Goal: Transaction & Acquisition: Purchase product/service

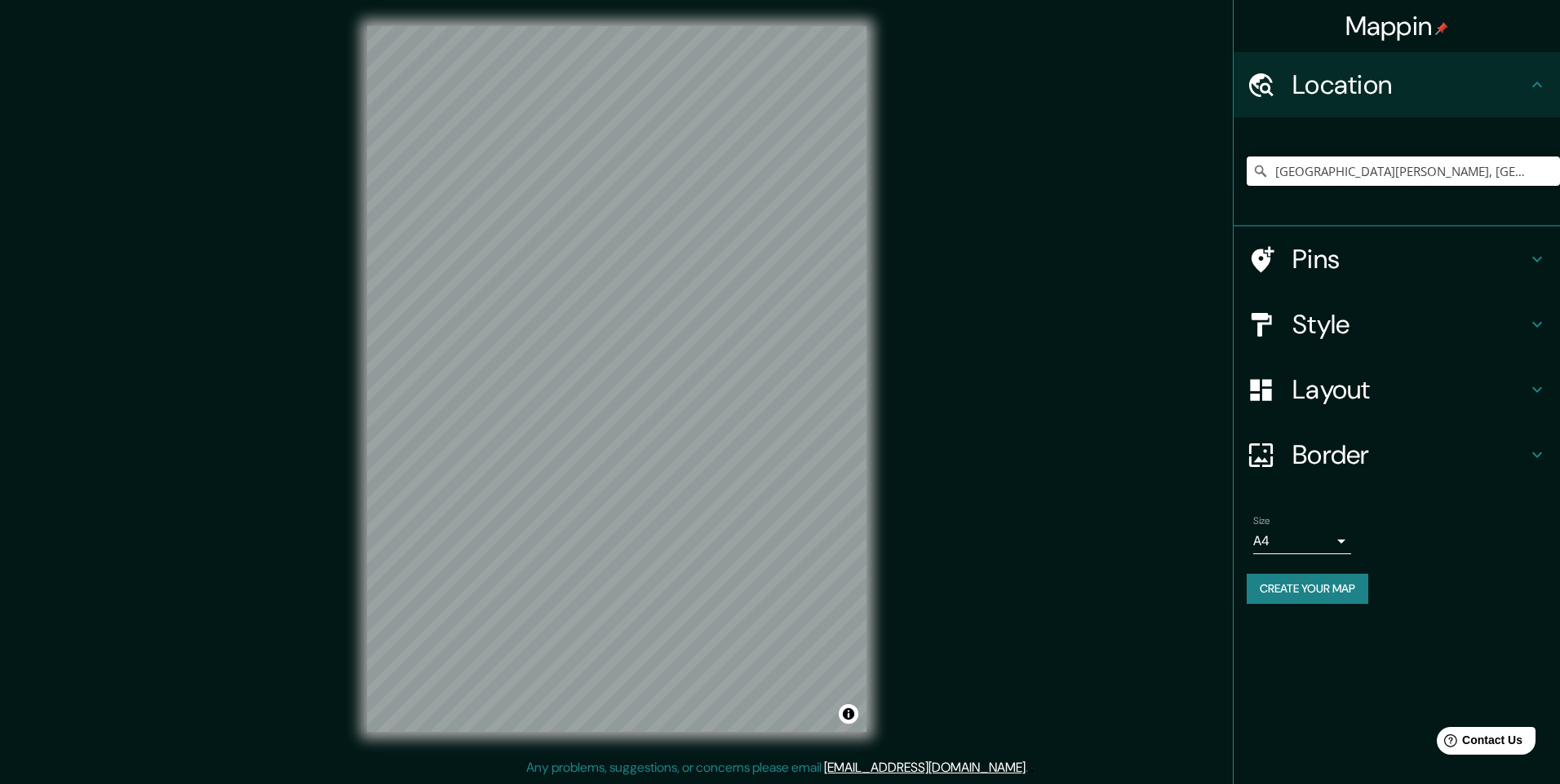
click at [1504, 163] on input "Calle Tingo María, Miraflores, Departamento de Arequipa, Perú" at bounding box center [1404, 170] width 313 height 29
click at [1524, 170] on input "Calle Tingo María, Miraflores, Departamento de Arequipa, Perú" at bounding box center [1404, 170] width 313 height 29
click at [1527, 171] on input "Calle Tingo María, Miraflores, Departamento de Arequipa, Perú" at bounding box center [1404, 170] width 313 height 29
click at [1323, 173] on input "Pick your city or area" at bounding box center [1404, 170] width 313 height 29
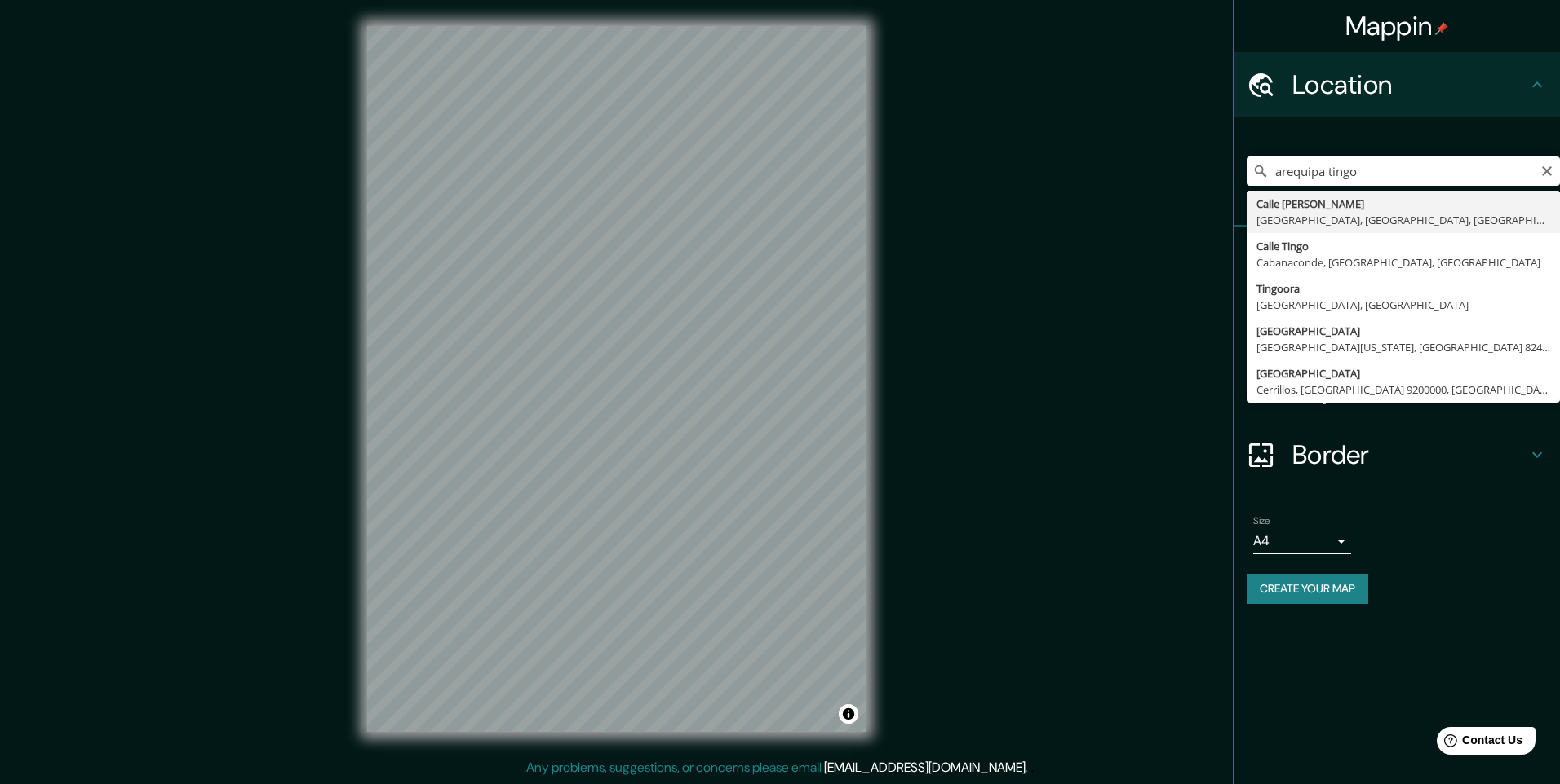
type input "Calle Tingo María, Miraflores, Departamento de Arequipa, Perú"
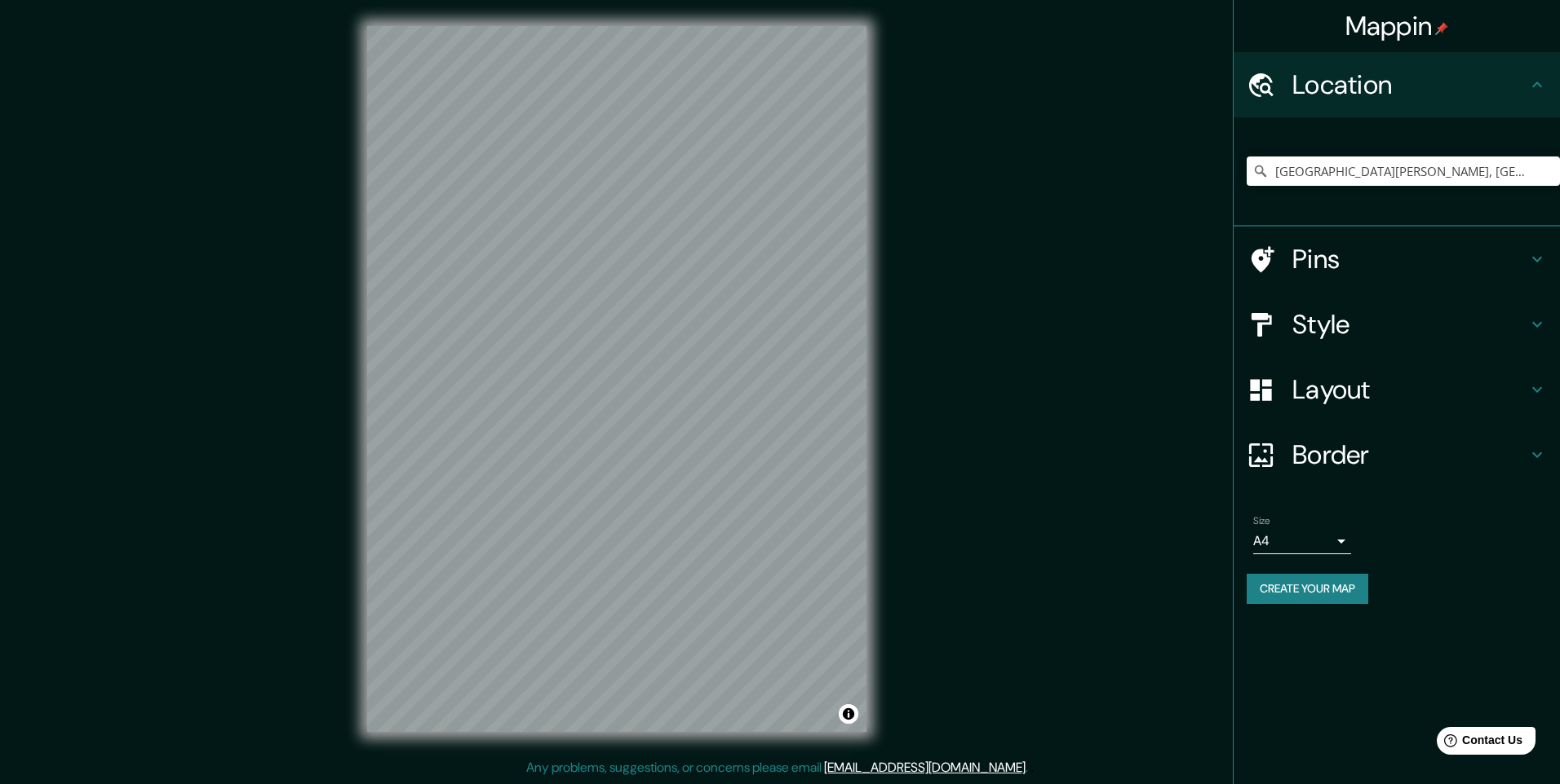
click at [882, 124] on div "© Mapbox © OpenStreetMap Improve this map" at bounding box center [616, 379] width 551 height 758
click at [599, 481] on div at bounding box center [601, 476] width 13 height 13
click at [1352, 380] on h4 "Layout" at bounding box center [1410, 390] width 235 height 33
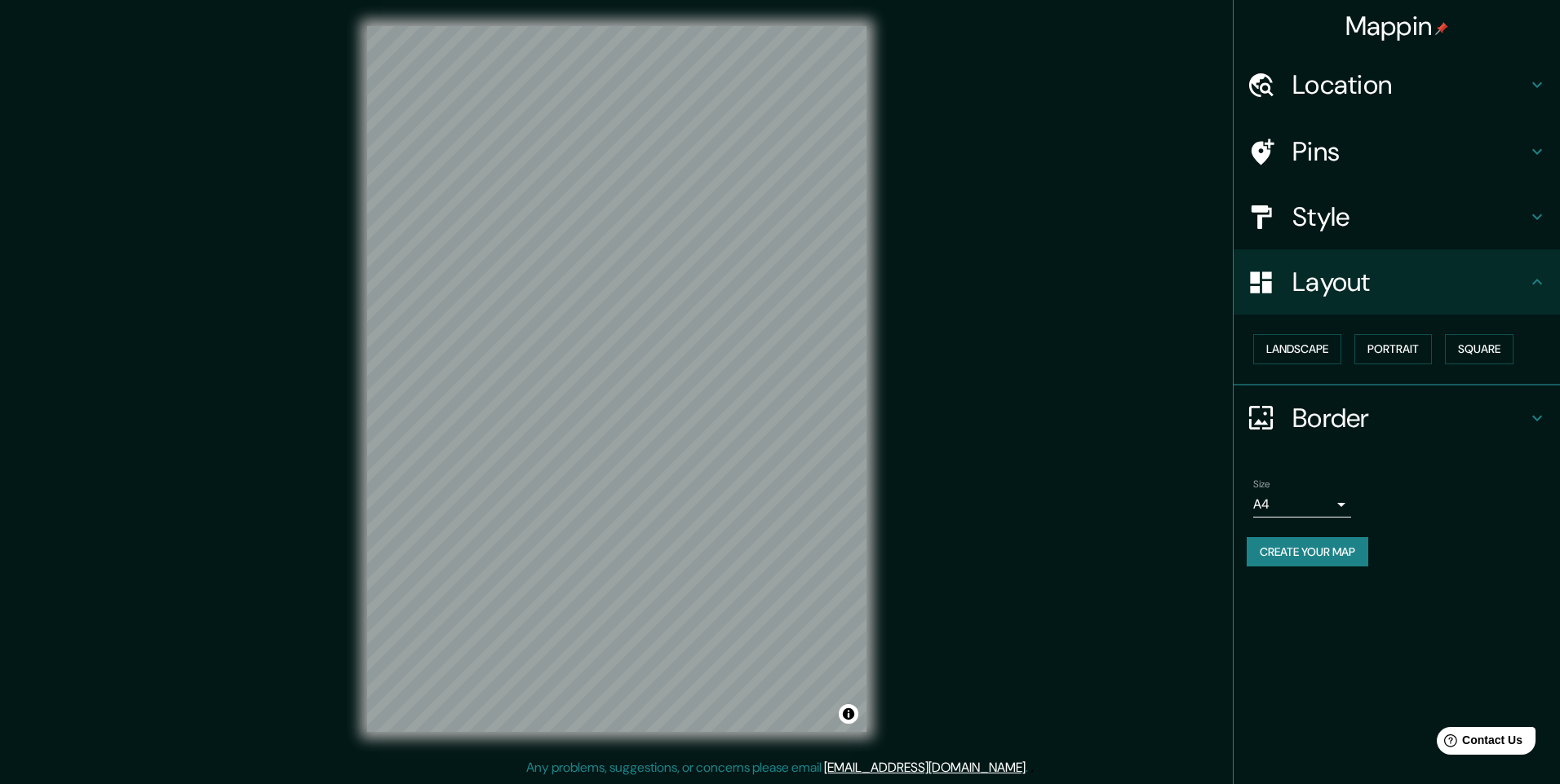
click at [1302, 199] on div "Style" at bounding box center [1397, 216] width 326 height 65
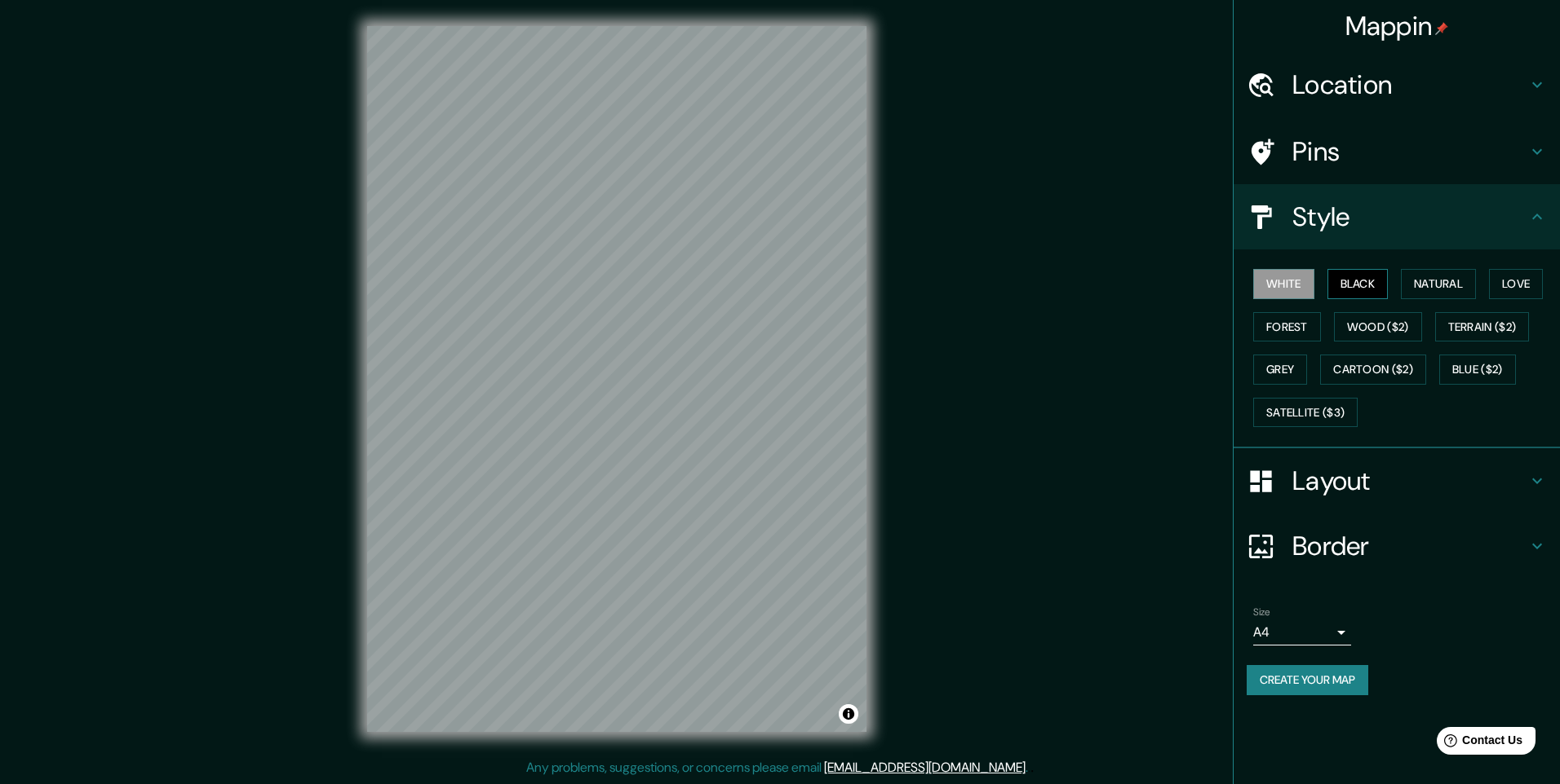
click at [1372, 281] on button "Black" at bounding box center [1358, 284] width 61 height 30
click at [1312, 274] on button "White" at bounding box center [1283, 284] width 61 height 30
click at [1298, 362] on button "Grey" at bounding box center [1280, 370] width 54 height 30
click at [1304, 293] on button "White" at bounding box center [1283, 284] width 61 height 30
click at [1308, 628] on body "Mappin Location Calle Tingo María, Miraflores, Departamento de Arequipa, Perú P…" at bounding box center [780, 392] width 1560 height 784
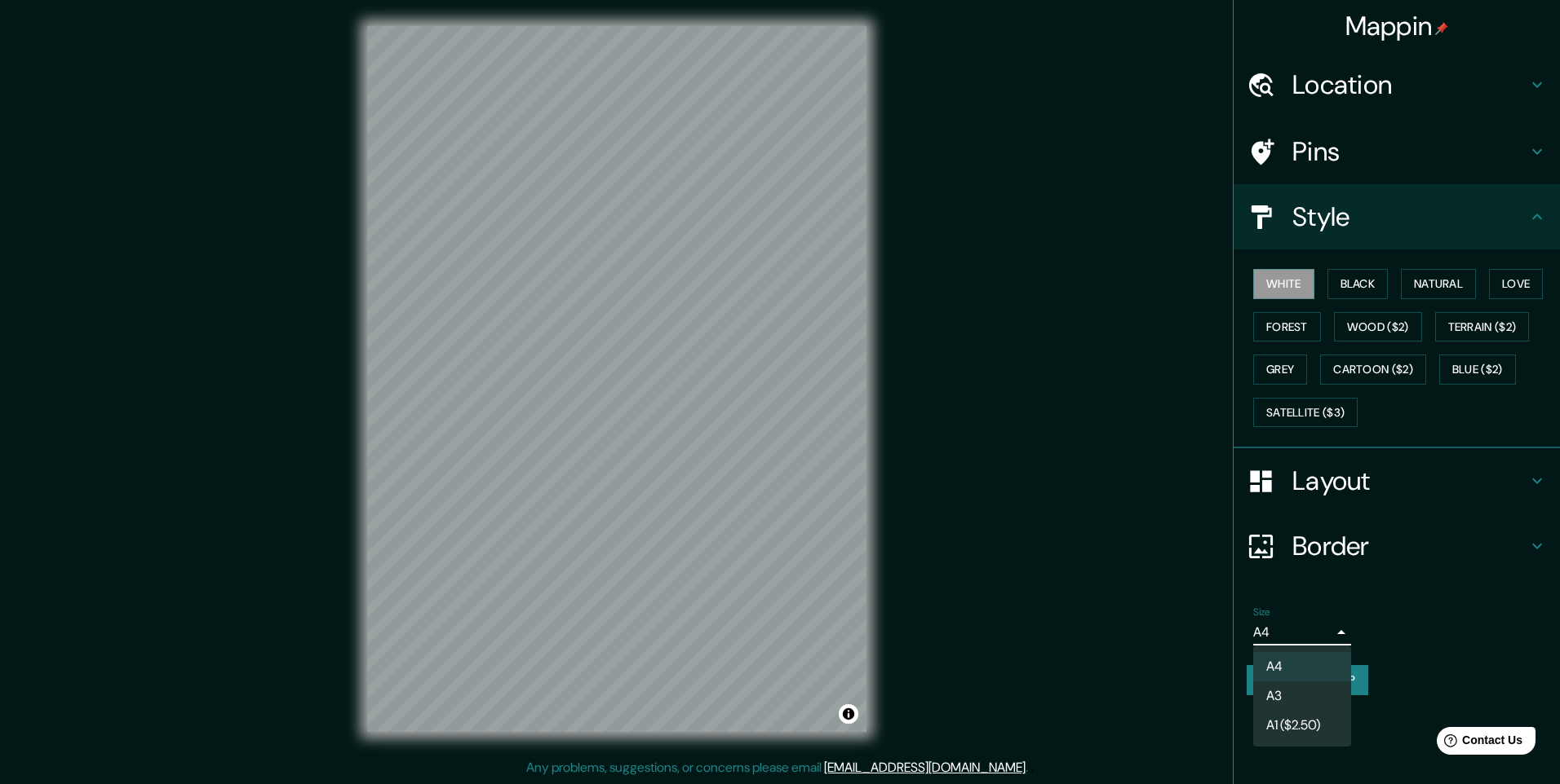
click at [1290, 690] on li "A3" at bounding box center [1302, 695] width 98 height 29
click at [1317, 680] on button "Create your map" at bounding box center [1308, 680] width 122 height 30
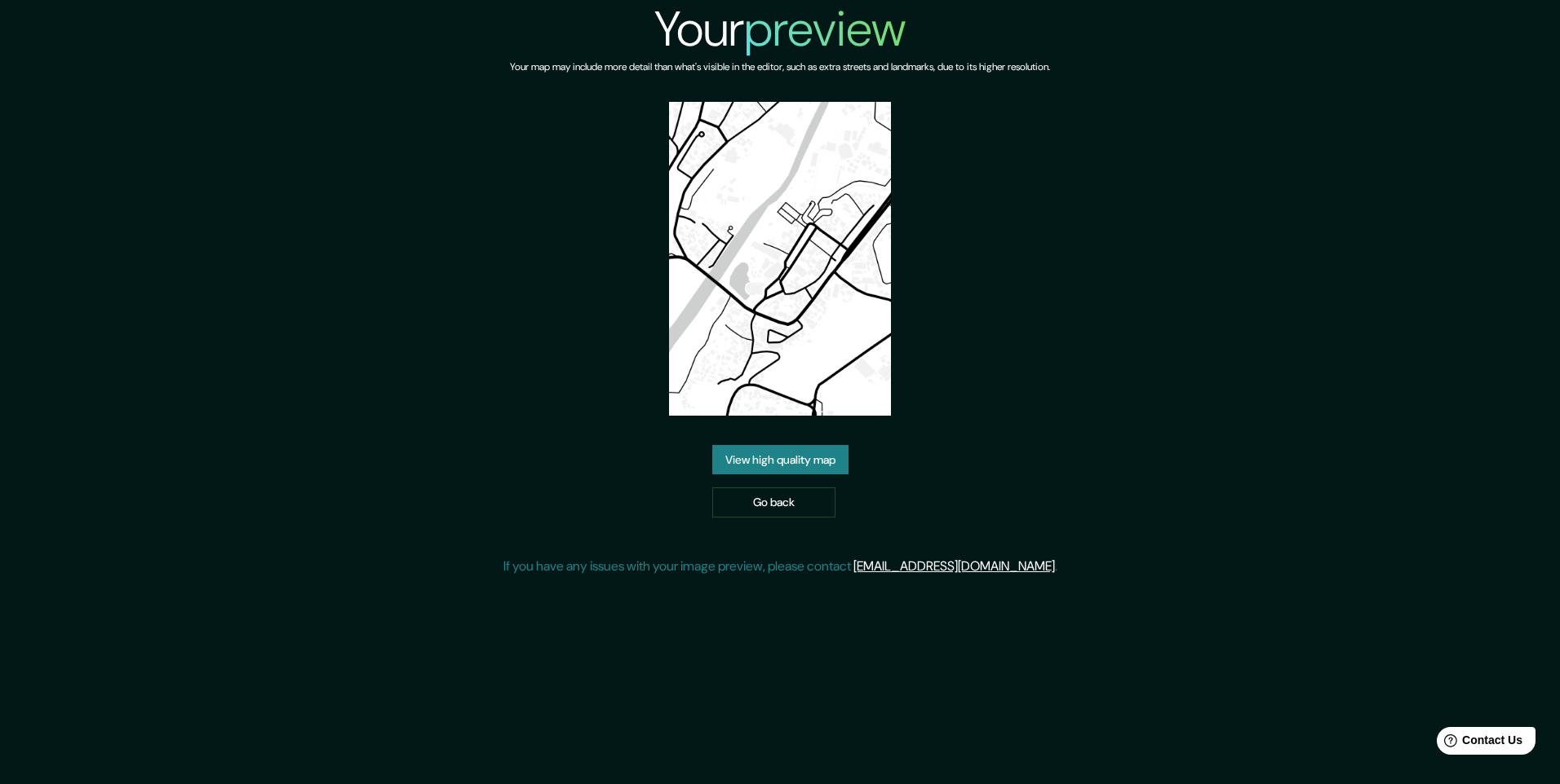
click at [765, 452] on link "View high quality map" at bounding box center [780, 460] width 137 height 30
